Goal: Transaction & Acquisition: Download file/media

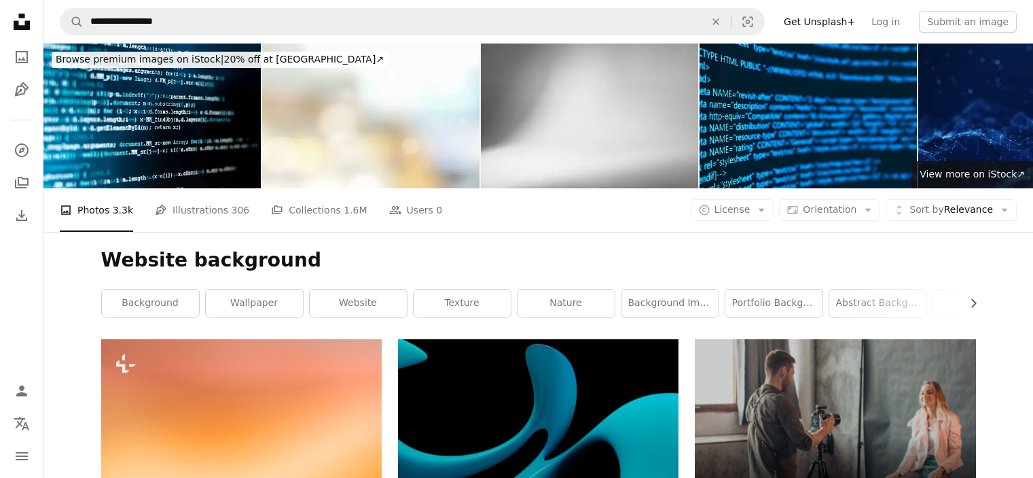
scroll to position [234, 0]
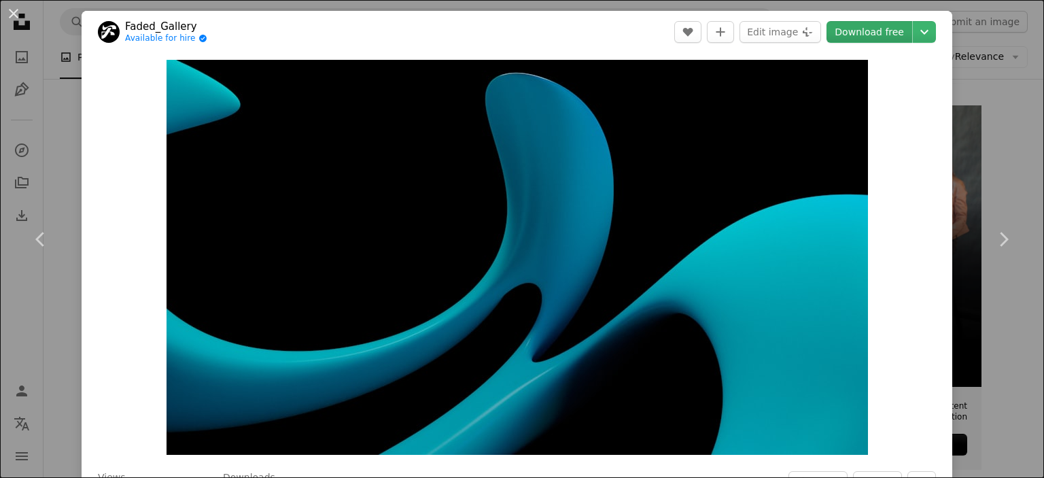
click at [872, 38] on link "Download free" at bounding box center [869, 32] width 86 height 22
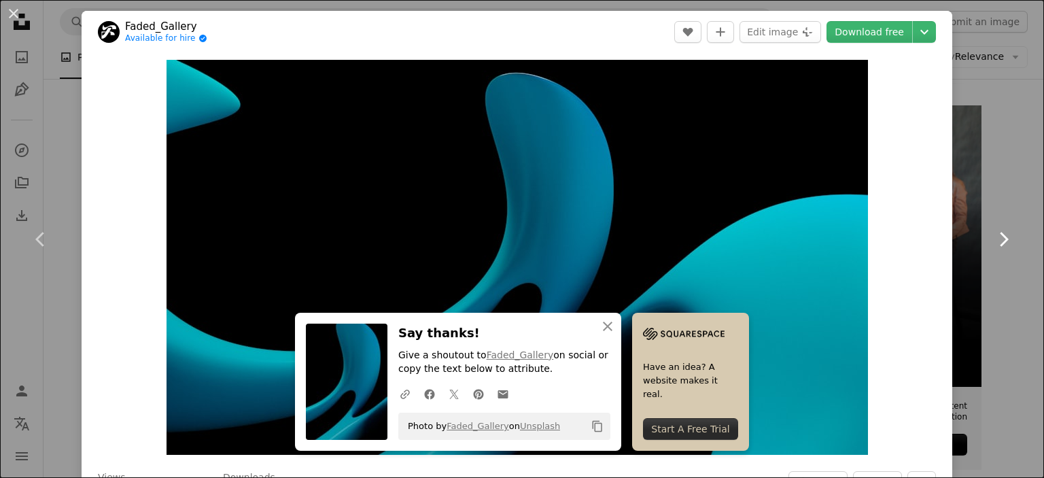
click at [987, 181] on link "Chevron right" at bounding box center [1003, 239] width 82 height 130
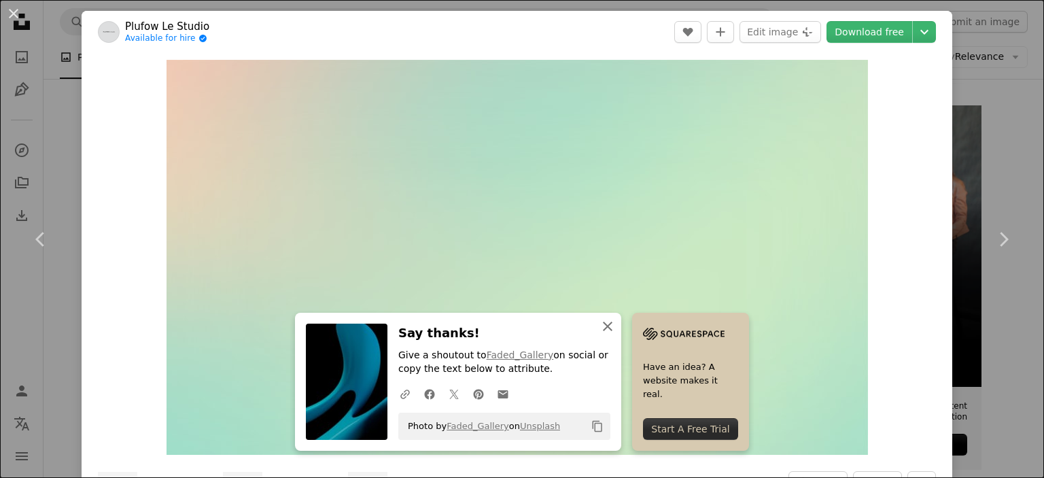
click at [607, 327] on icon "An X shape" at bounding box center [607, 326] width 16 height 16
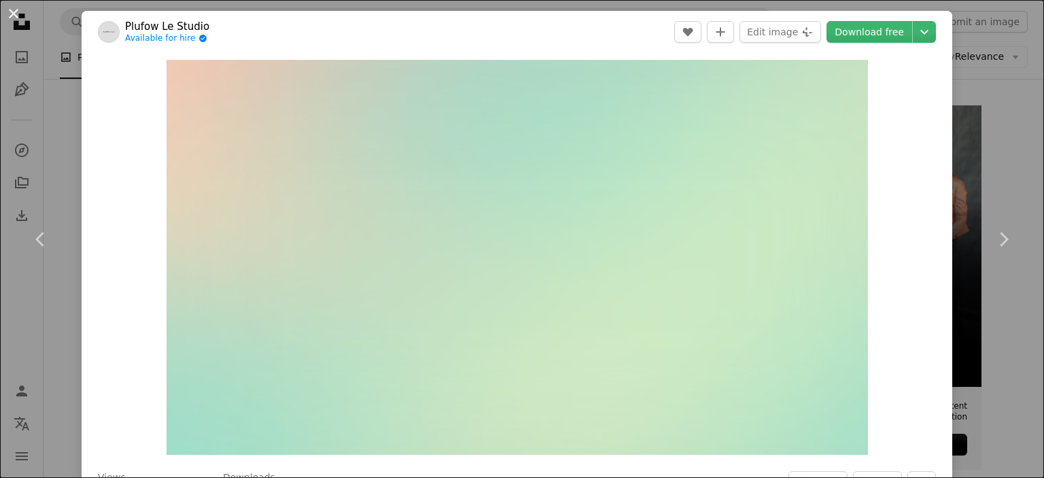
click at [16, 18] on button "An X shape" at bounding box center [13, 13] width 16 height 16
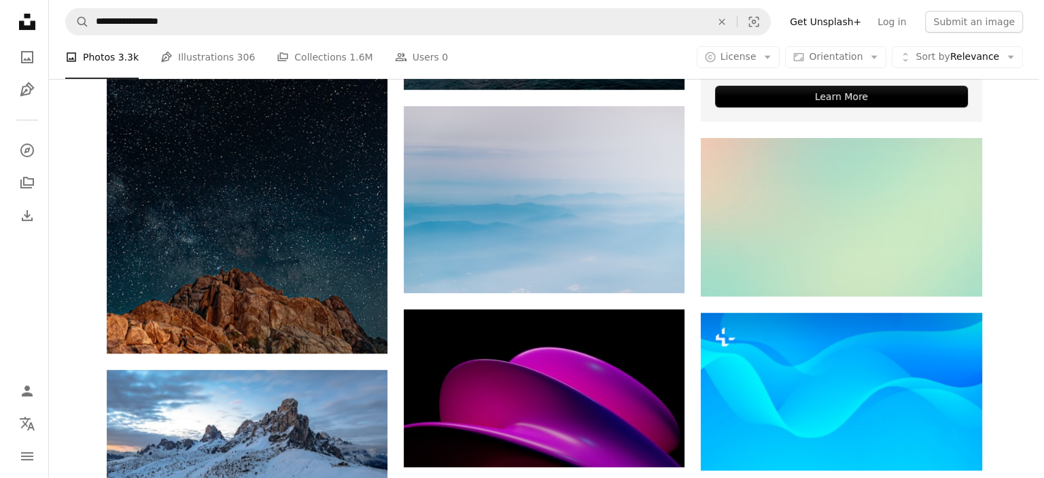
scroll to position [578, 0]
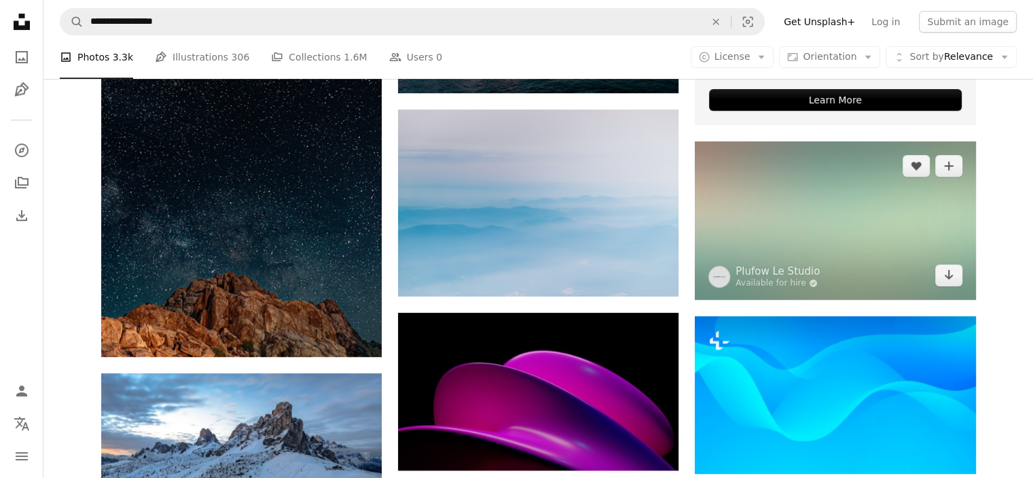
click at [878, 235] on img at bounding box center [835, 220] width 281 height 158
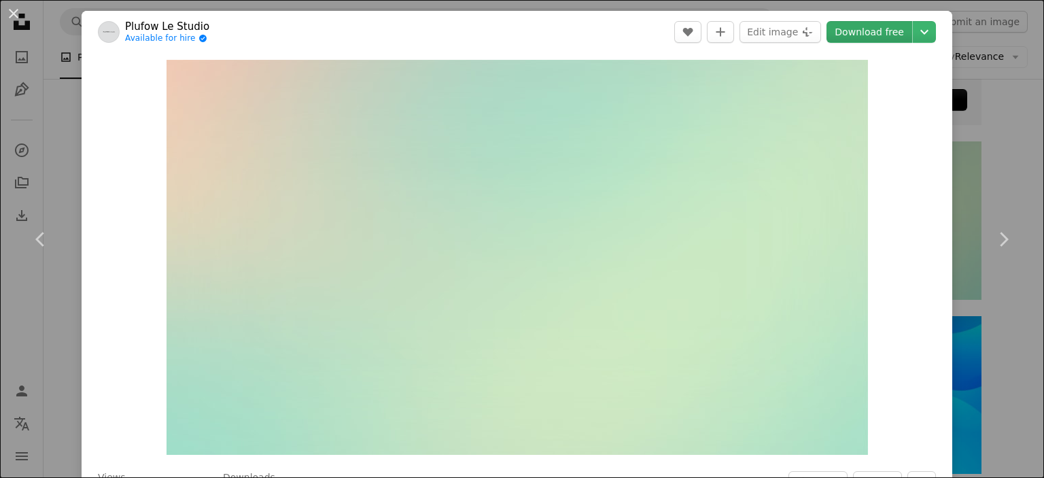
click at [847, 32] on link "Download free" at bounding box center [869, 32] width 86 height 22
